Goal: Transaction & Acquisition: Purchase product/service

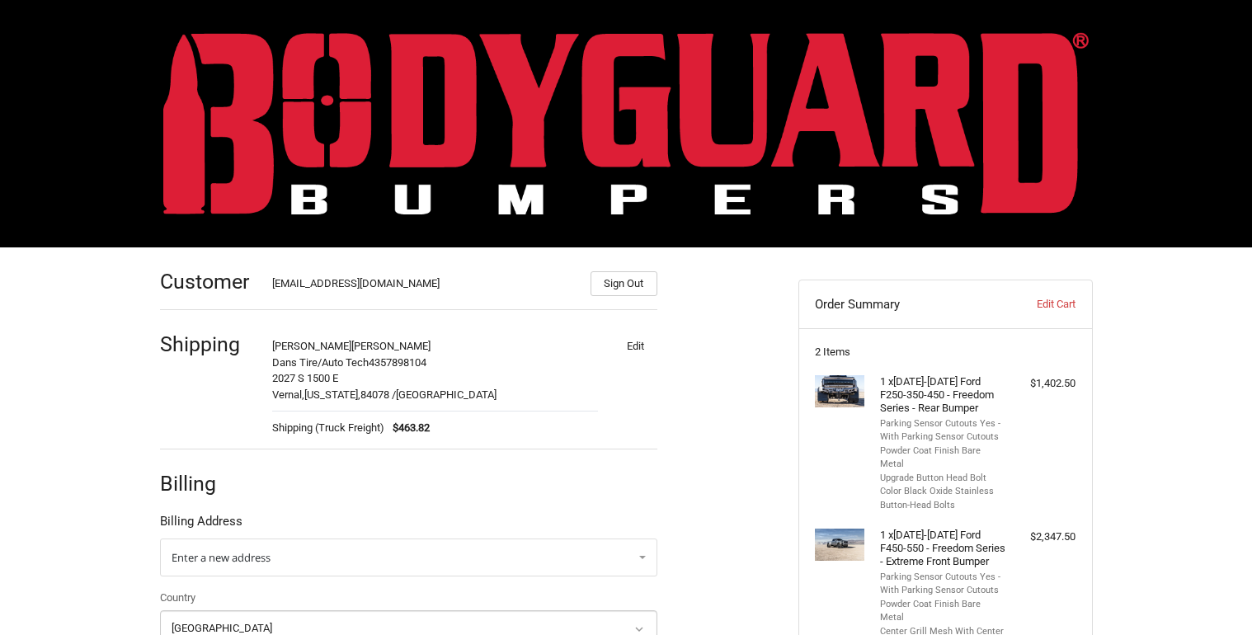
select select "US"
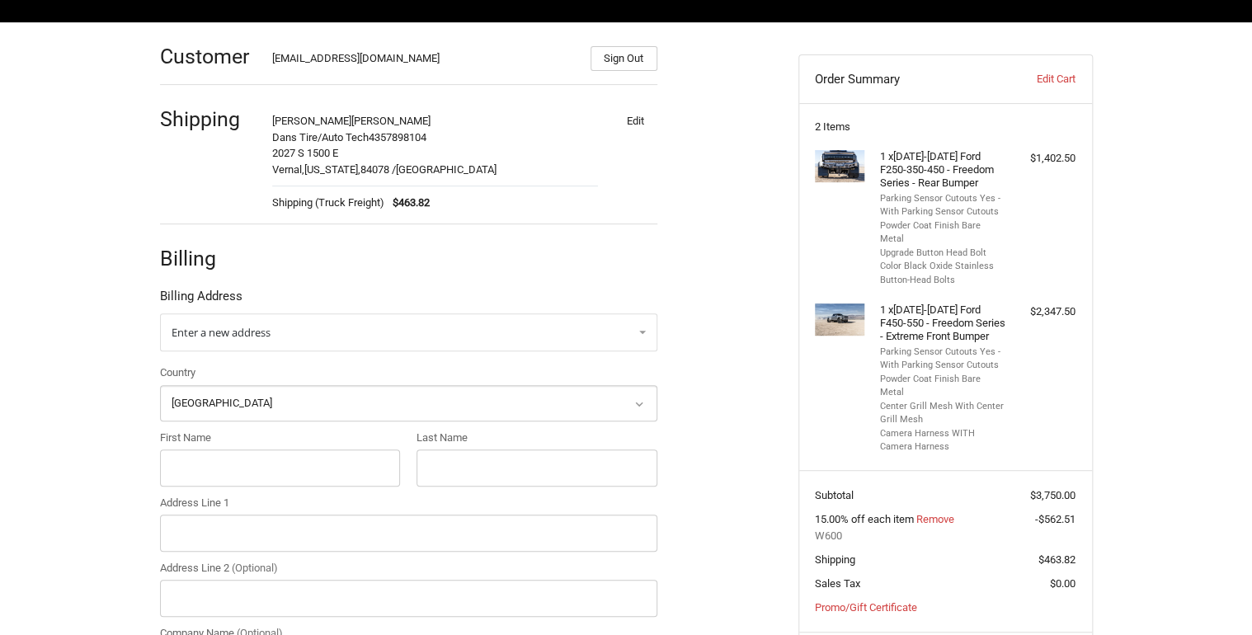
scroll to position [202, 0]
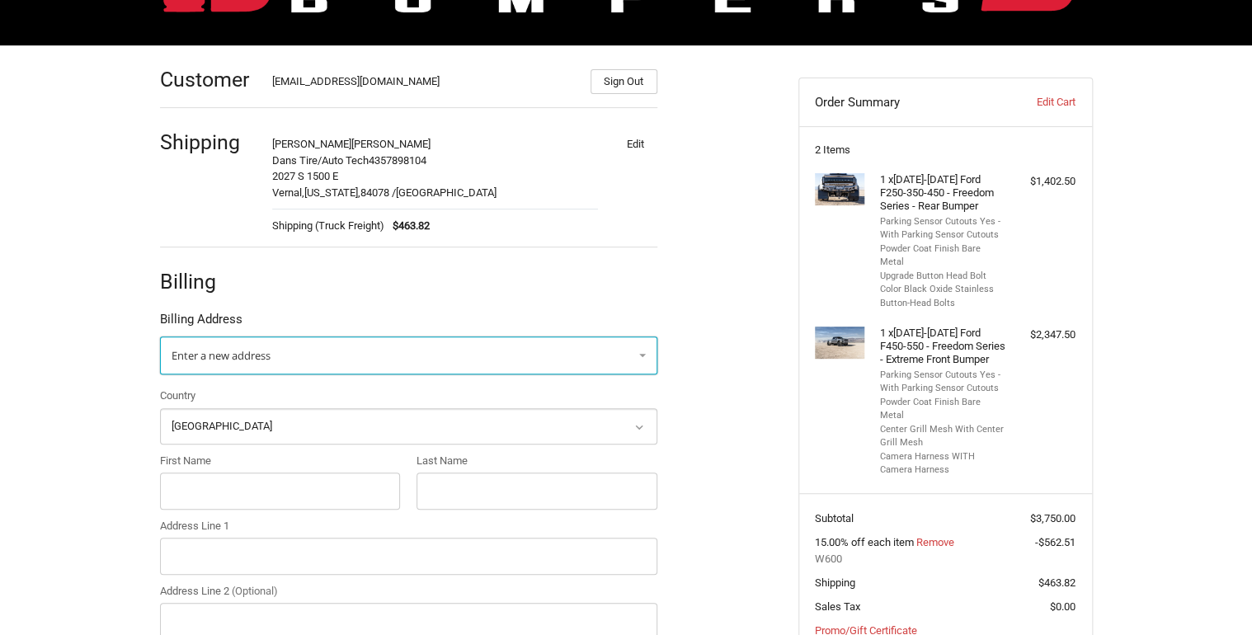
click at [299, 347] on link "Enter a new address" at bounding box center [408, 356] width 497 height 38
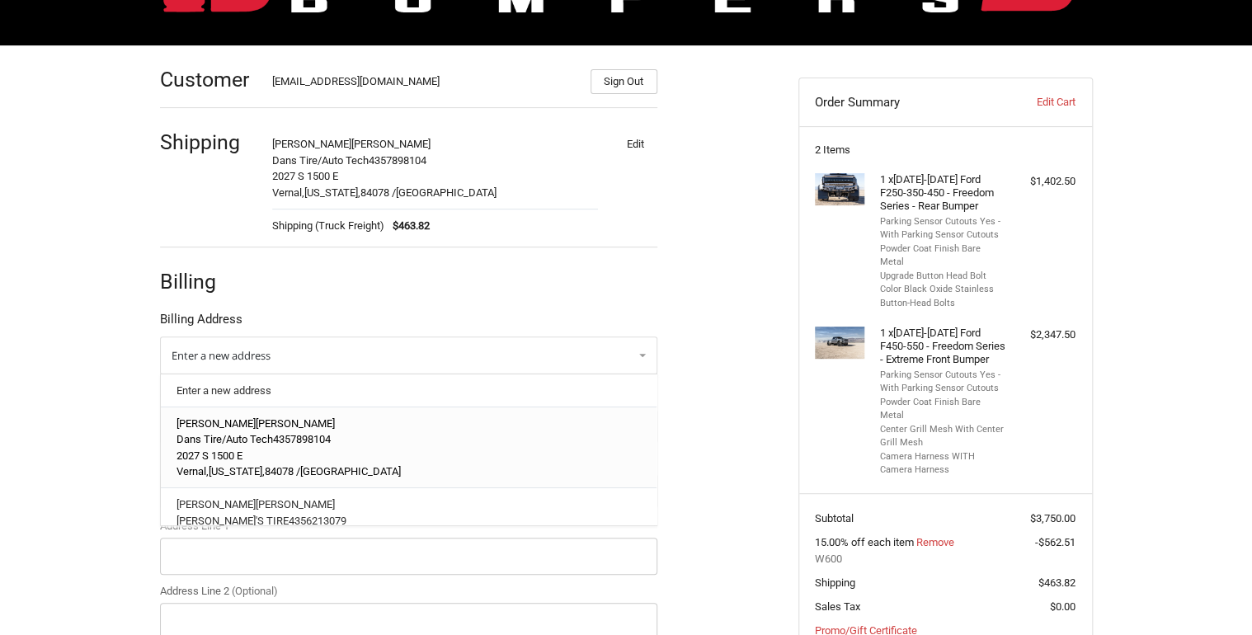
click at [285, 437] on span "4357898104" at bounding box center [302, 439] width 58 height 12
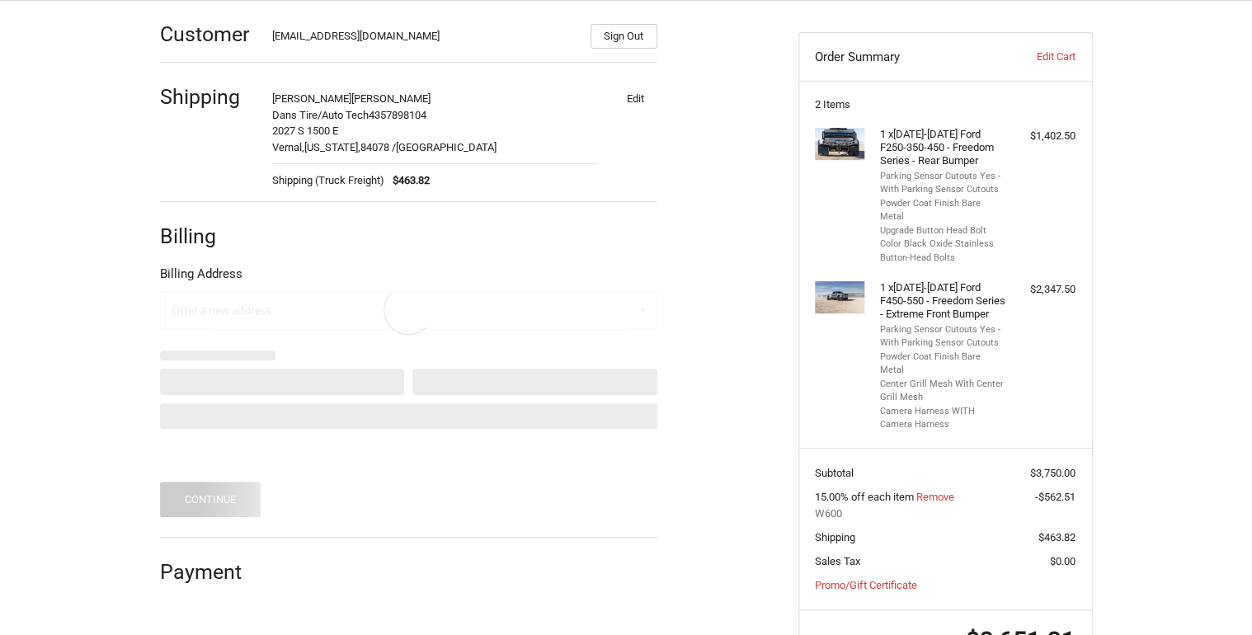
scroll to position [290, 0]
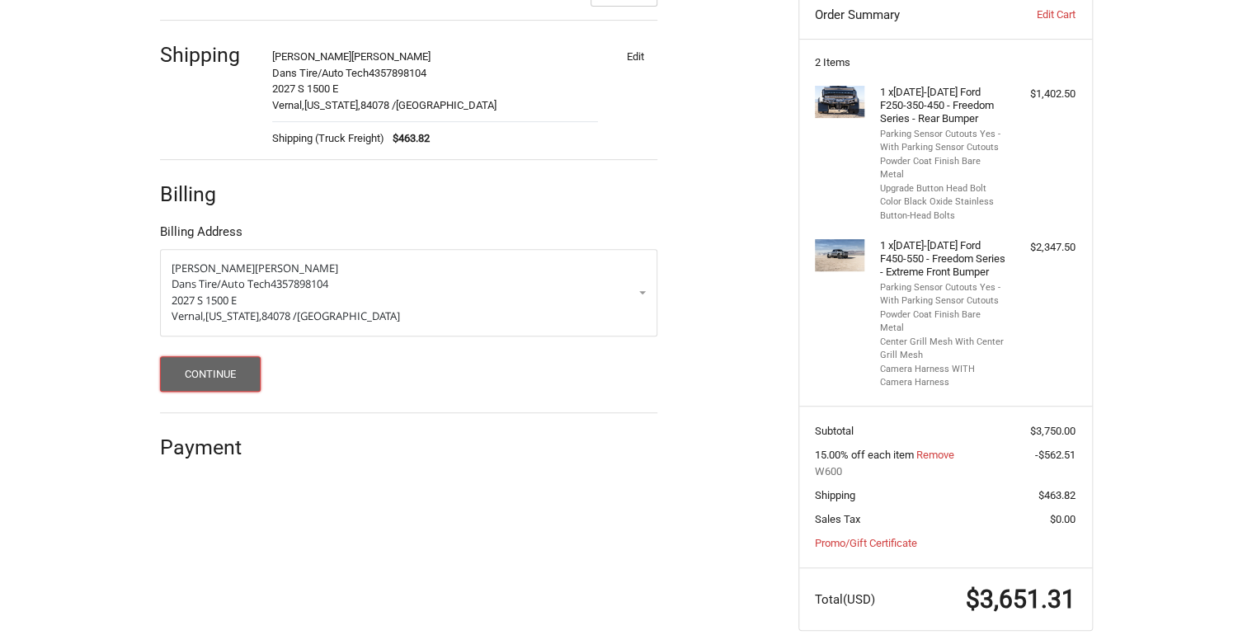
click at [229, 368] on button "Continue" at bounding box center [210, 373] width 101 height 35
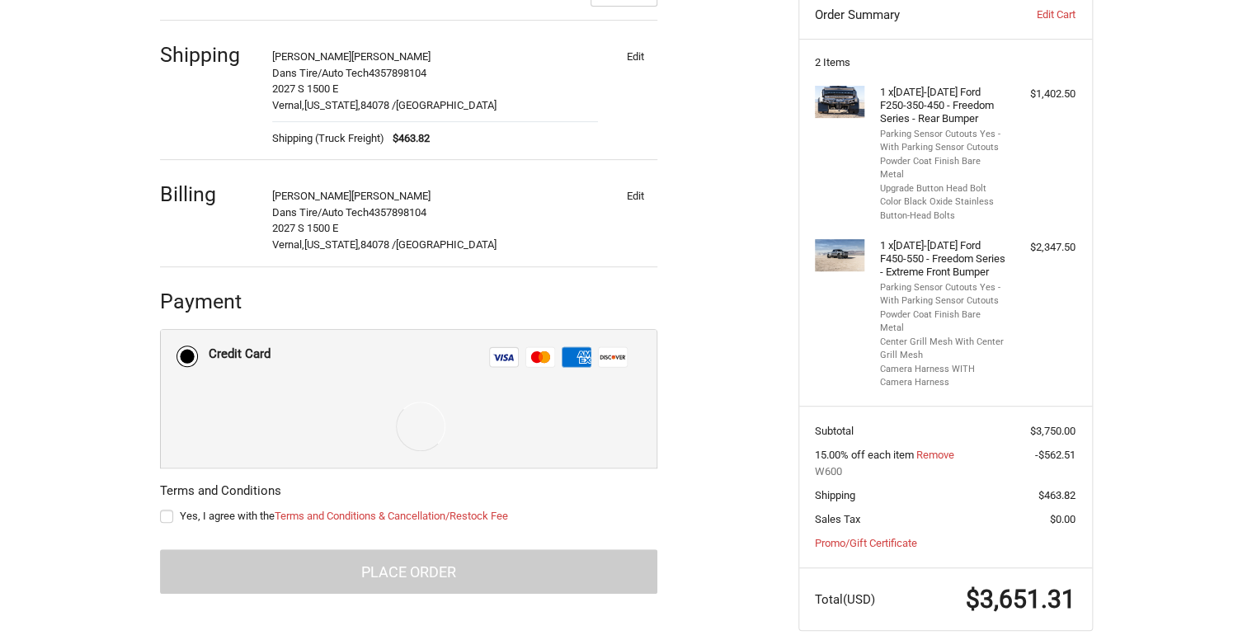
click at [167, 512] on label "Yes, I agree with the Terms and Conditions & Cancellation/Restock Fee" at bounding box center [408, 516] width 497 height 13
click at [161, 509] on input "Yes, I agree with the Terms and Conditions & Cancellation/Restock Fee" at bounding box center [160, 508] width 1 height 1
checkbox input "true"
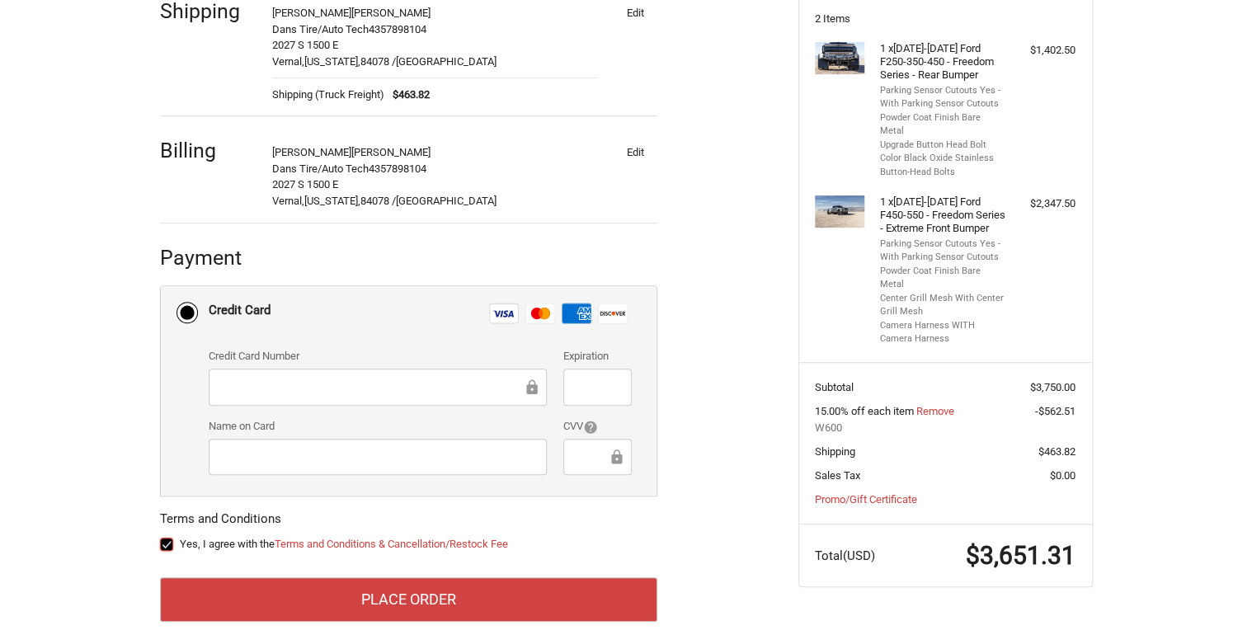
scroll to position [355, 0]
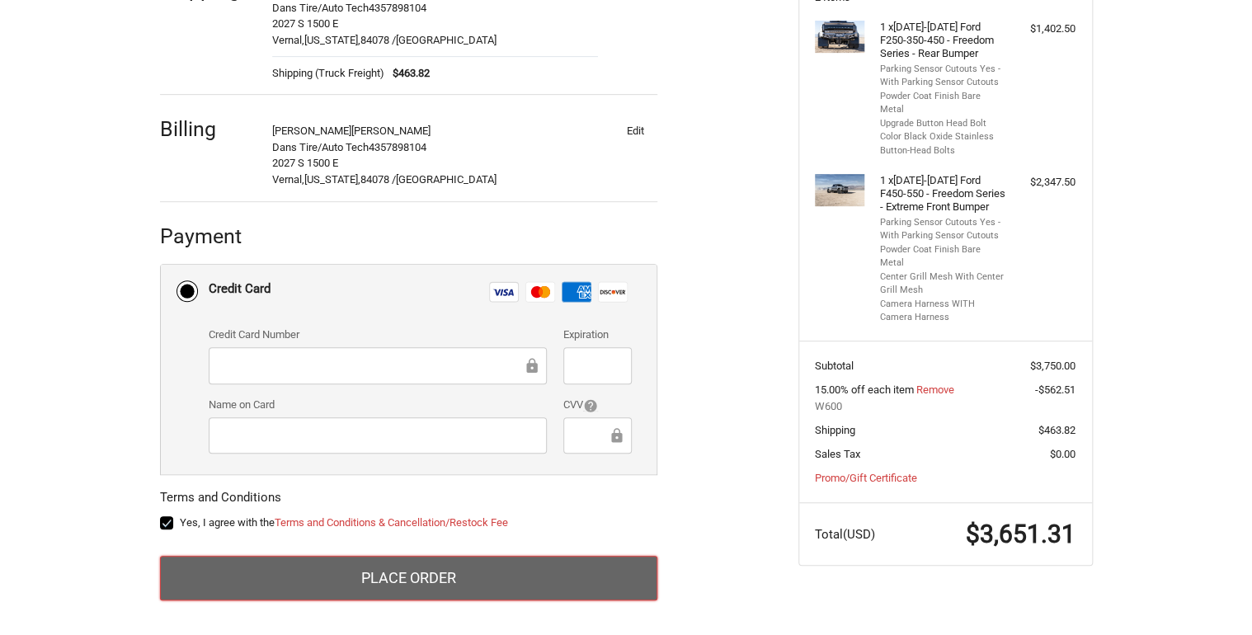
click at [331, 568] on button "Place Order" at bounding box center [408, 578] width 497 height 45
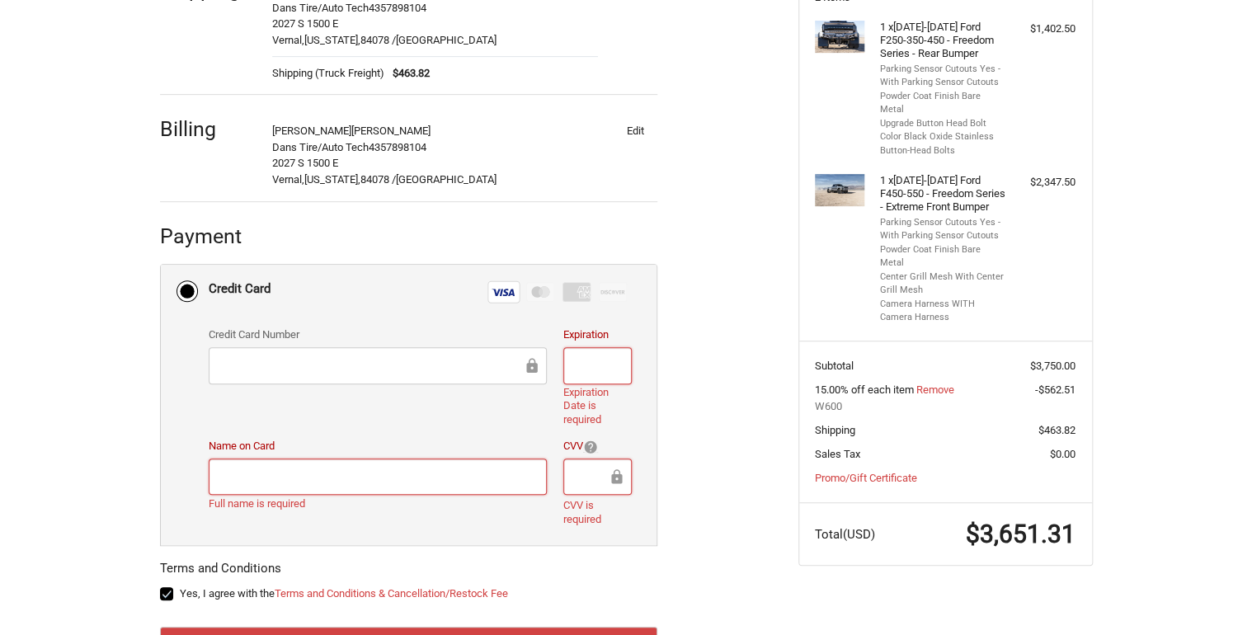
click at [197, 413] on li "Credit Card Visa Master Amex Discover Credit card Credit Card Number Expiration…" at bounding box center [409, 405] width 496 height 281
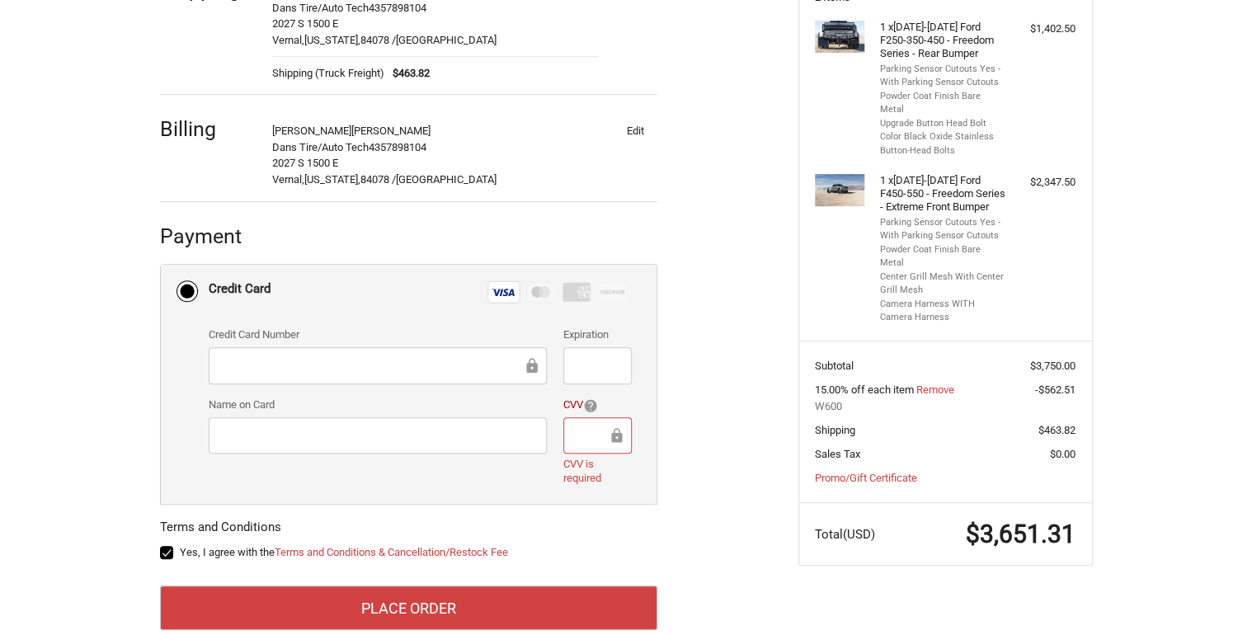
click at [575, 446] on div at bounding box center [598, 435] width 68 height 37
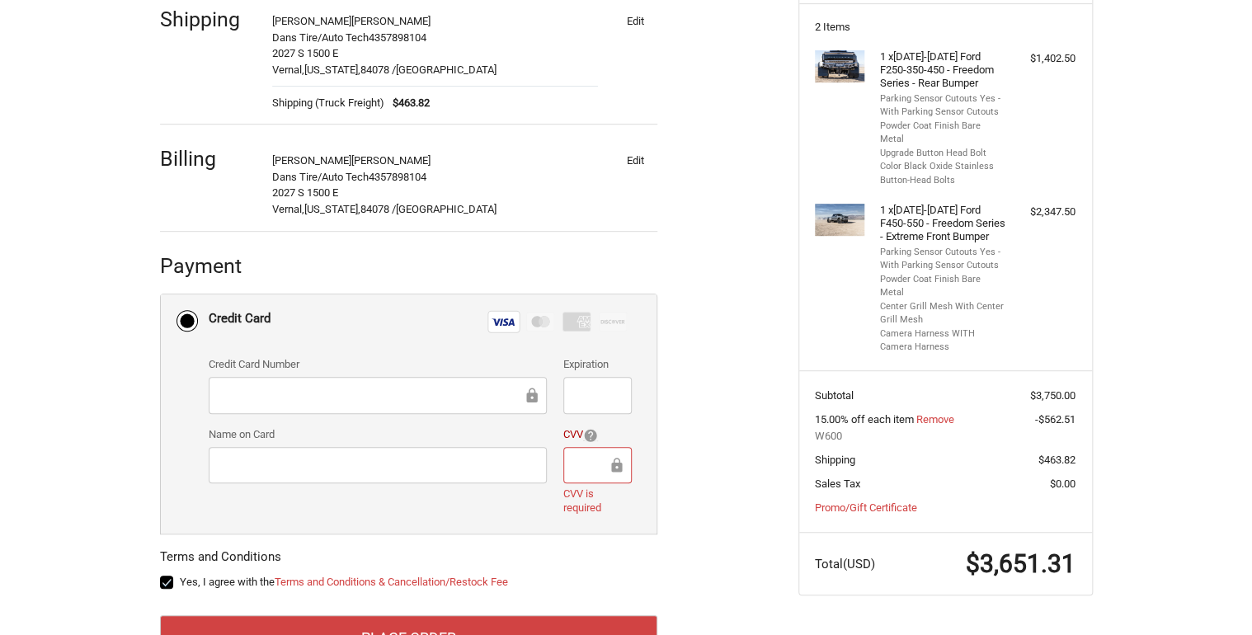
scroll to position [296, 0]
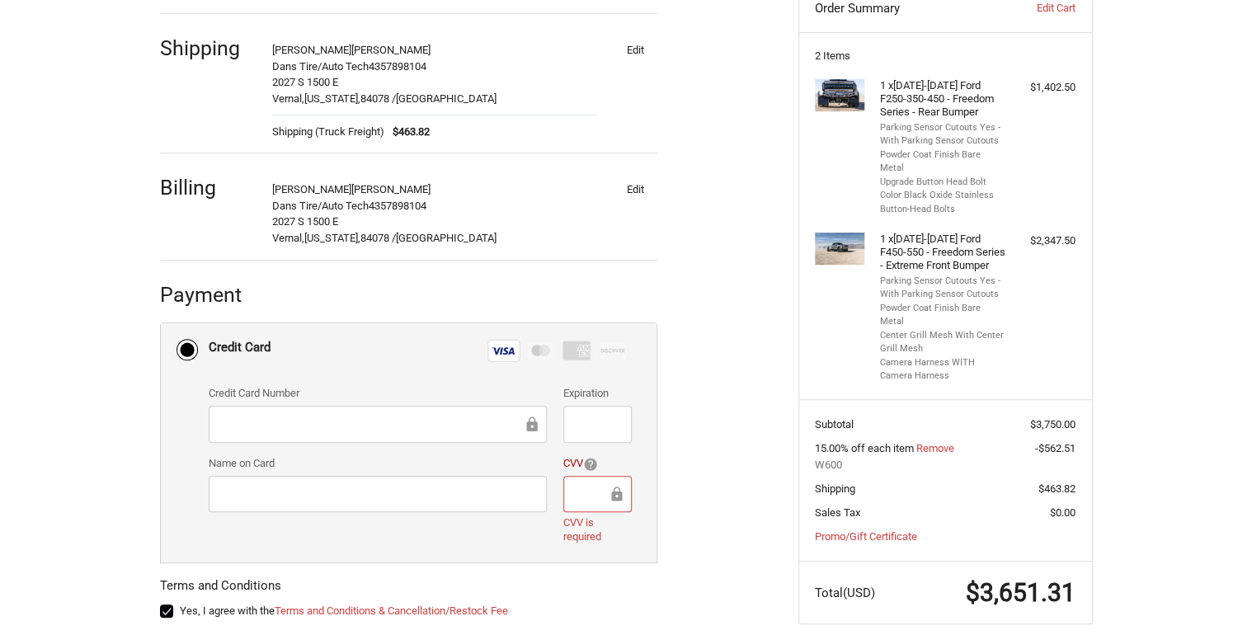
click at [587, 502] on div at bounding box center [598, 494] width 68 height 37
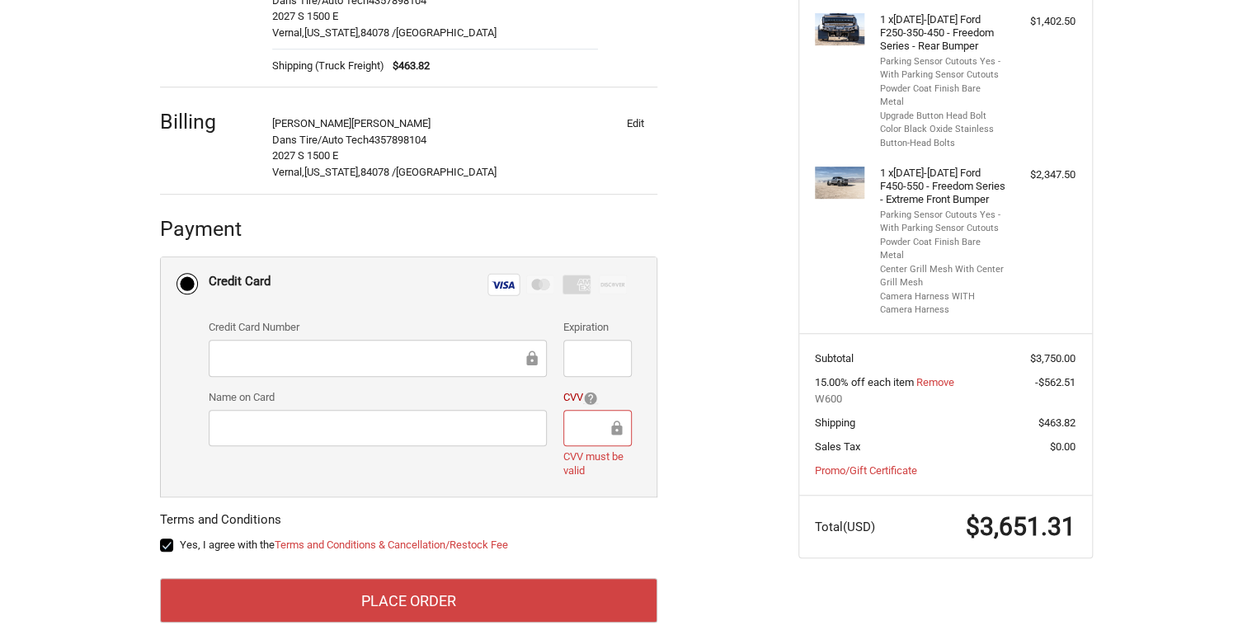
scroll to position [355, 0]
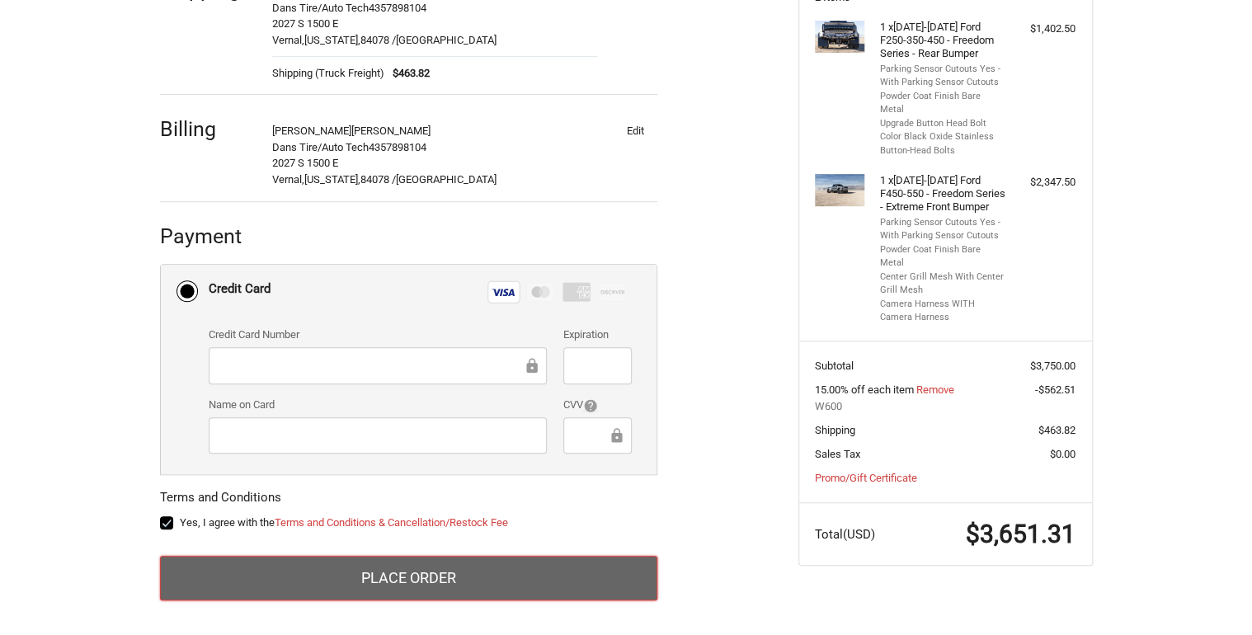
click at [469, 571] on button "Place Order" at bounding box center [408, 578] width 497 height 45
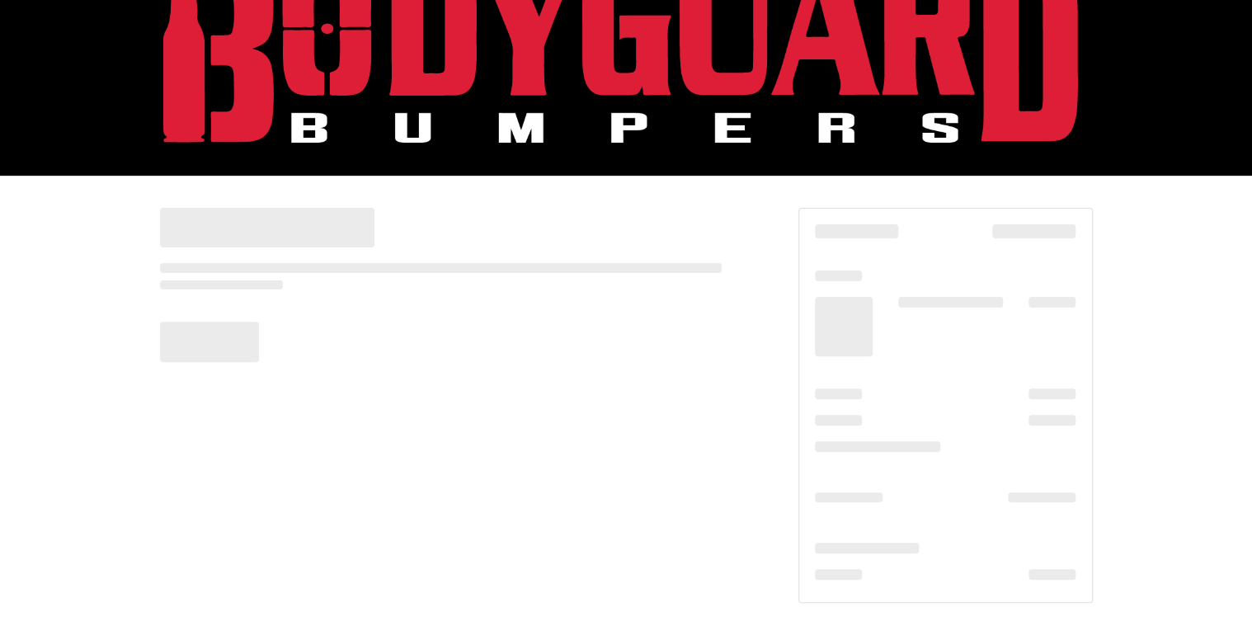
scroll to position [72, 0]
